Goal: Task Accomplishment & Management: Manage account settings

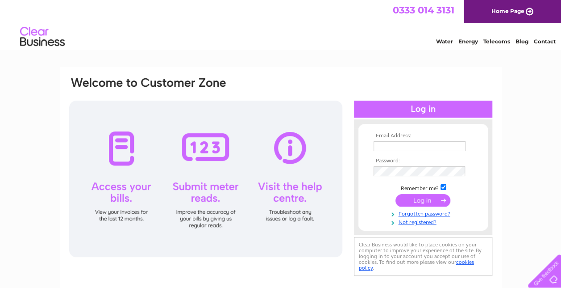
type input "[EMAIL_ADDRESS][DOMAIN_NAME]"
click at [431, 200] on input "submit" at bounding box center [423, 200] width 55 height 13
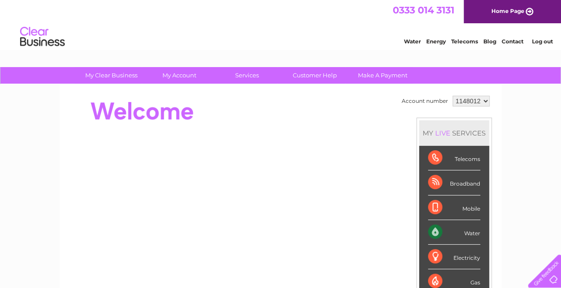
click at [538, 42] on link "Log out" at bounding box center [542, 41] width 21 height 7
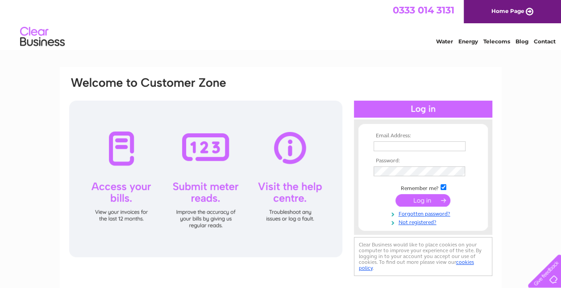
type input "[EMAIL_ADDRESS][DOMAIN_NAME]"
click at [414, 145] on input "[EMAIL_ADDRESS][DOMAIN_NAME]" at bounding box center [420, 146] width 92 height 10
click at [414, 145] on input "[EMAIL_ADDRESS][DOMAIN_NAME]" at bounding box center [420, 146] width 93 height 11
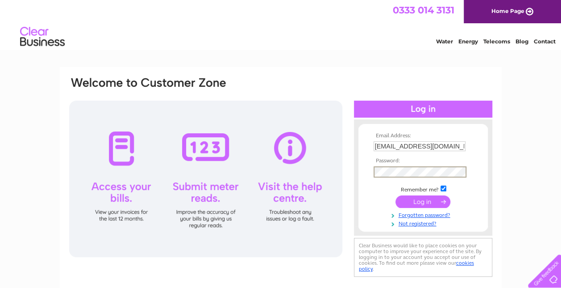
click at [281, 168] on div "Email Address: kristyna.macfarlane@unineedgroup.com Password: Forgotten passwor…" at bounding box center [280, 177] width 425 height 203
drag, startPoint x: 428, startPoint y: 177, endPoint x: 376, endPoint y: 198, distance: 56.9
click at [376, 198] on td at bounding box center [423, 201] width 104 height 17
